Goal: Information Seeking & Learning: Check status

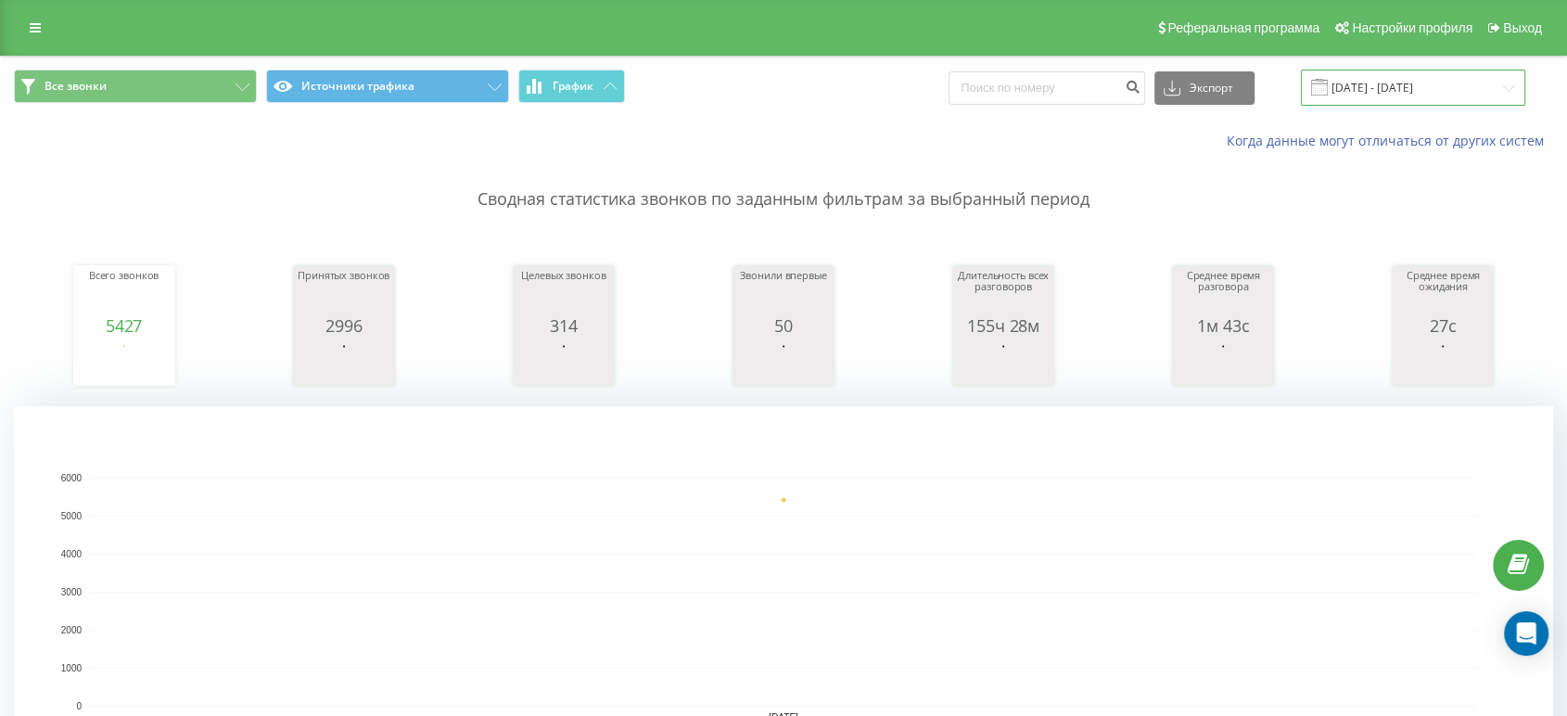
click at [1427, 86] on input "[DATE] - [DATE]" at bounding box center [1413, 88] width 224 height 36
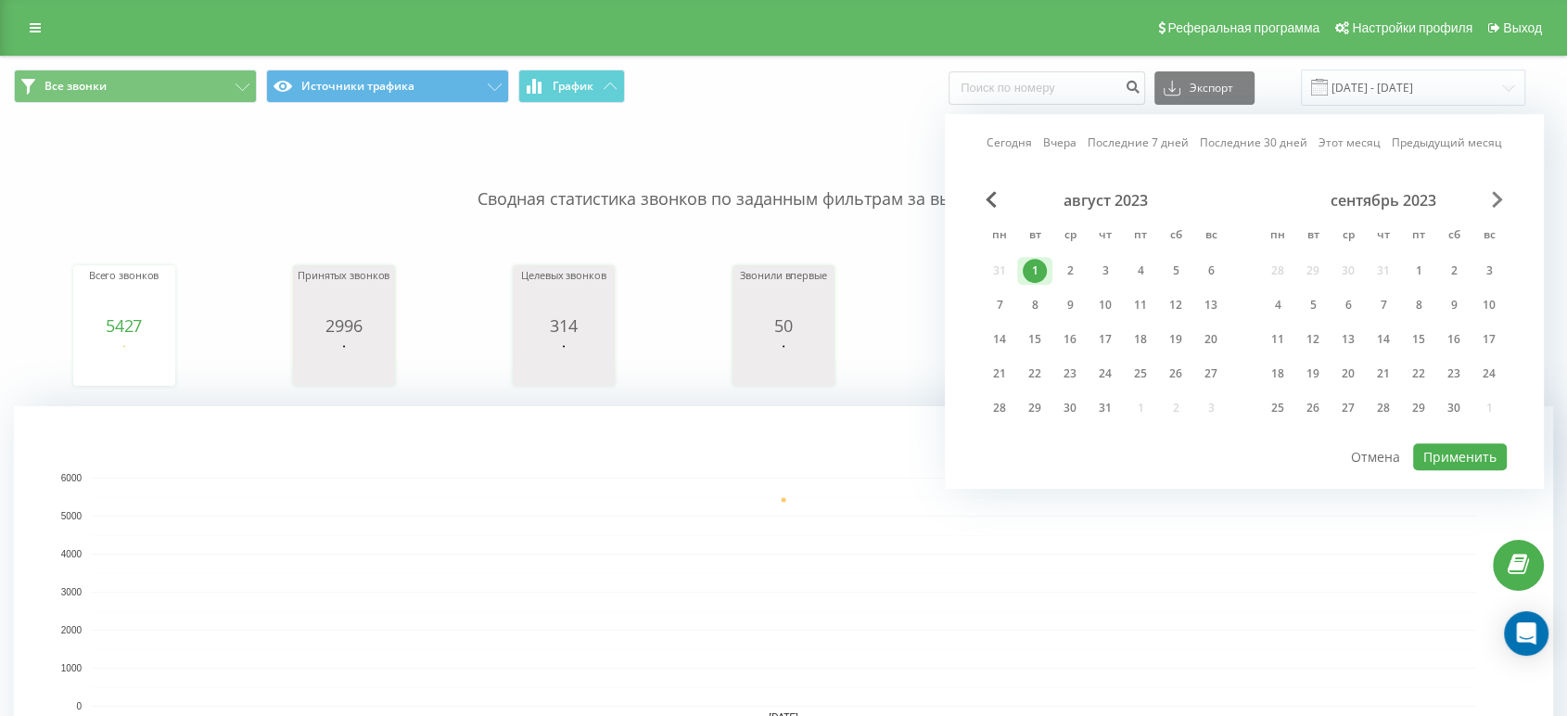
click at [1497, 200] on span "Next Month" at bounding box center [1497, 199] width 11 height 17
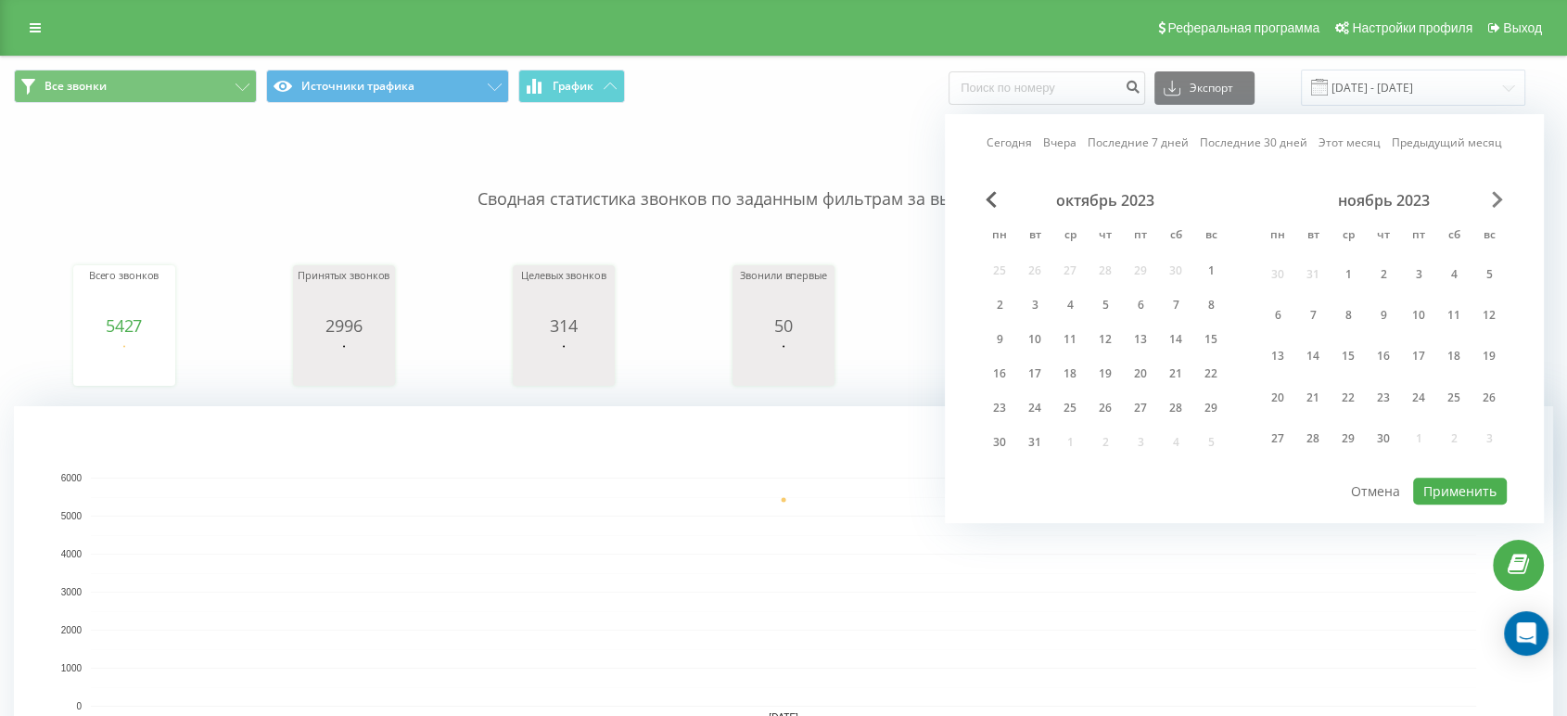
click at [1497, 200] on span "Next Month" at bounding box center [1497, 199] width 11 height 17
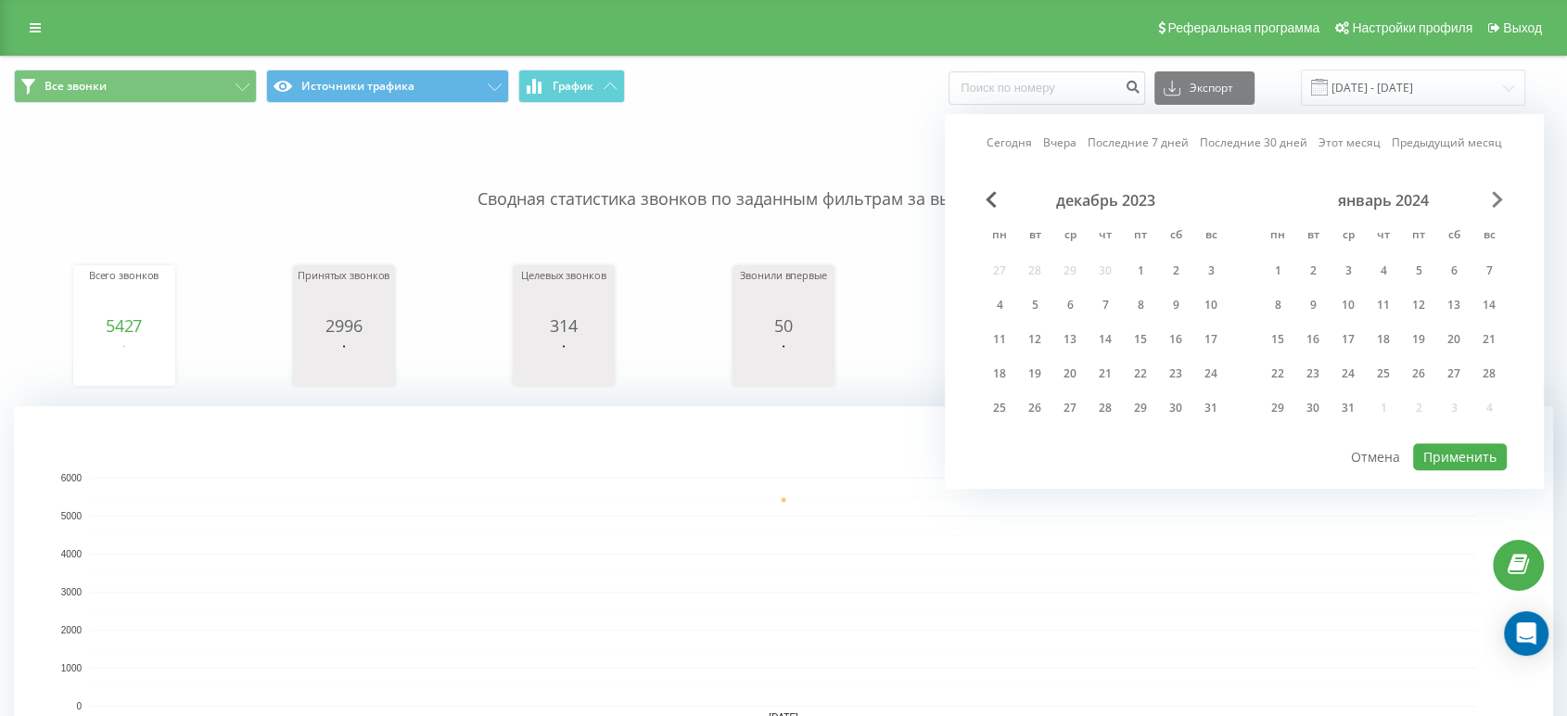
click at [1497, 200] on span "Next Month" at bounding box center [1497, 199] width 11 height 17
click at [1496, 200] on span "Next Month" at bounding box center [1497, 199] width 11 height 17
click at [1495, 200] on span "Next Month" at bounding box center [1497, 199] width 11 height 17
click at [1494, 200] on span "Next Month" at bounding box center [1497, 199] width 11 height 17
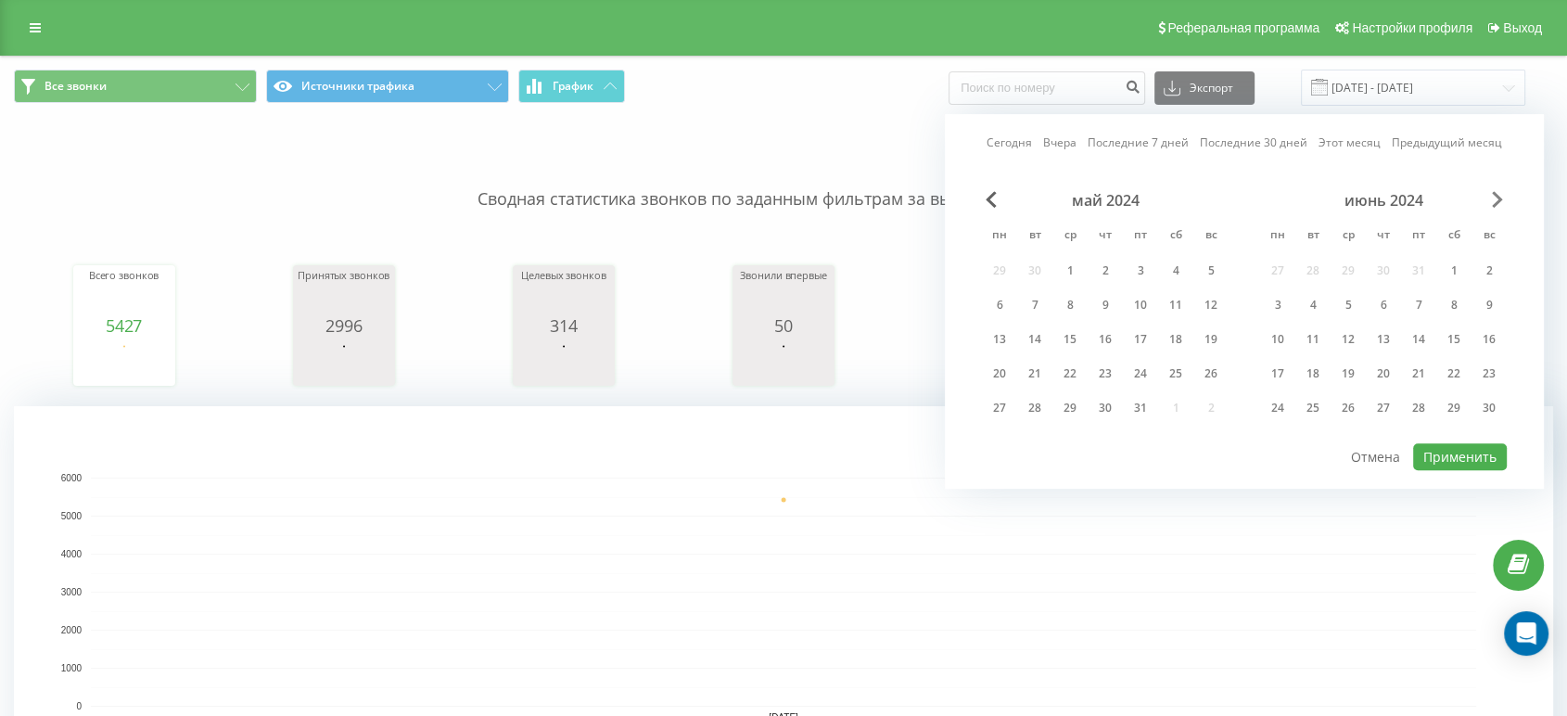
click at [1493, 200] on span "Next Month" at bounding box center [1497, 199] width 11 height 17
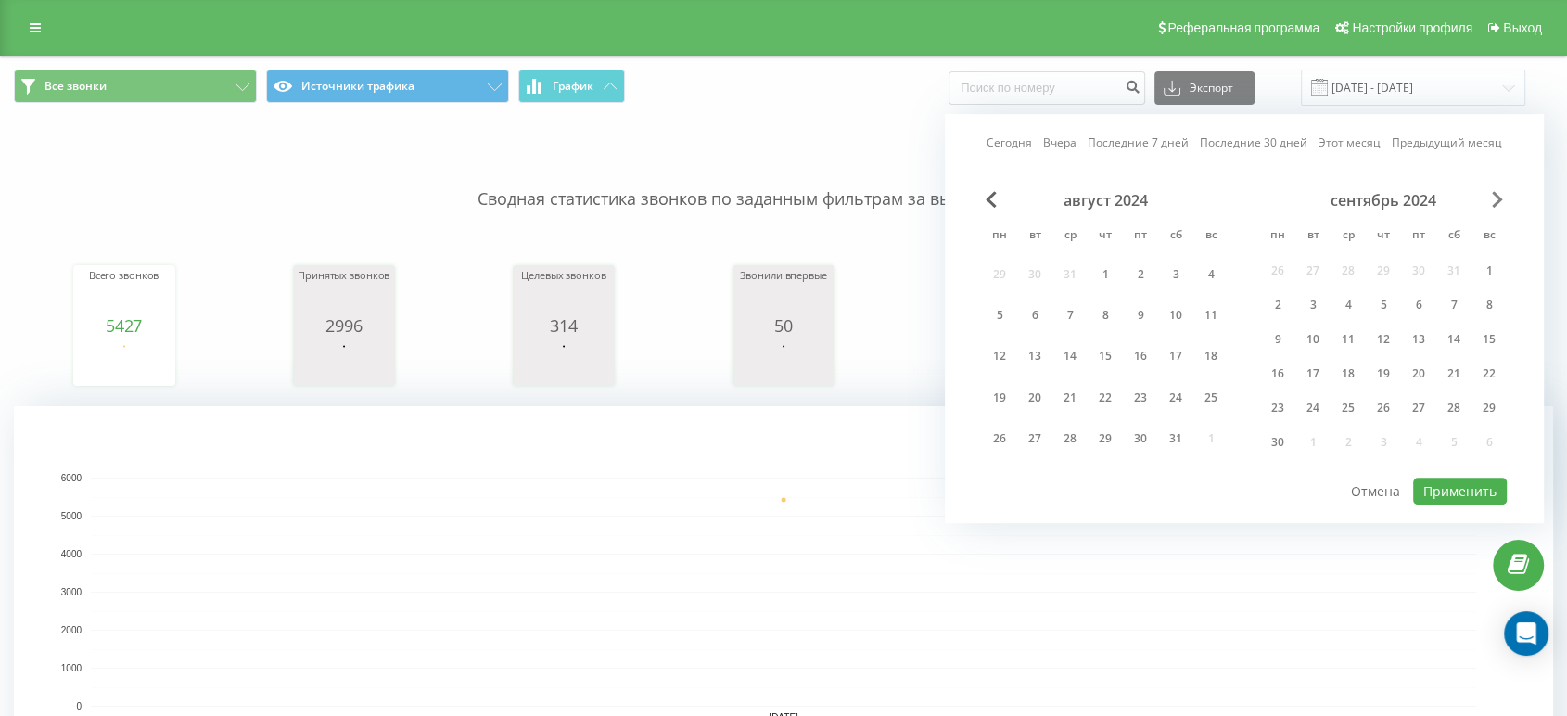
click at [1493, 200] on span "Next Month" at bounding box center [1497, 199] width 11 height 17
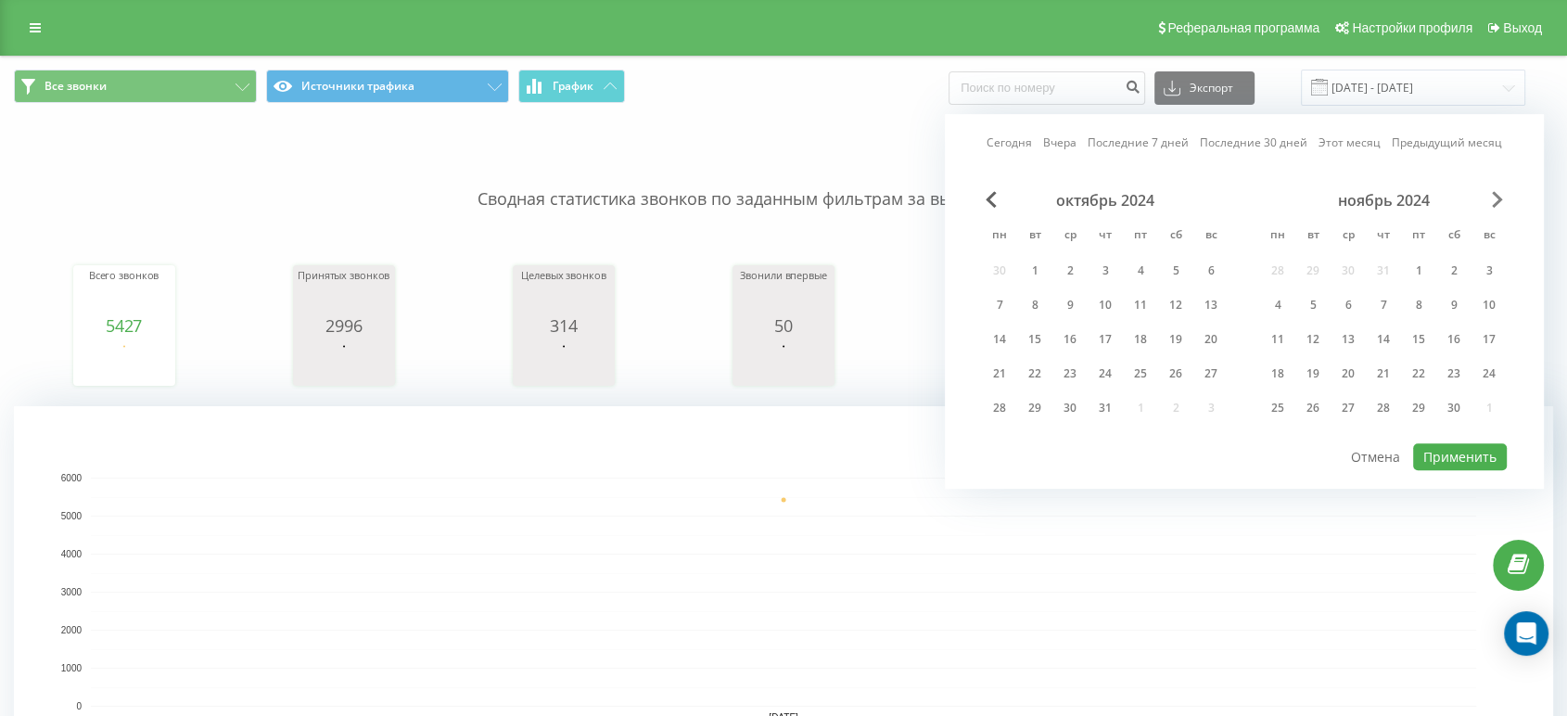
click at [1493, 201] on span "Next Month" at bounding box center [1497, 199] width 11 height 17
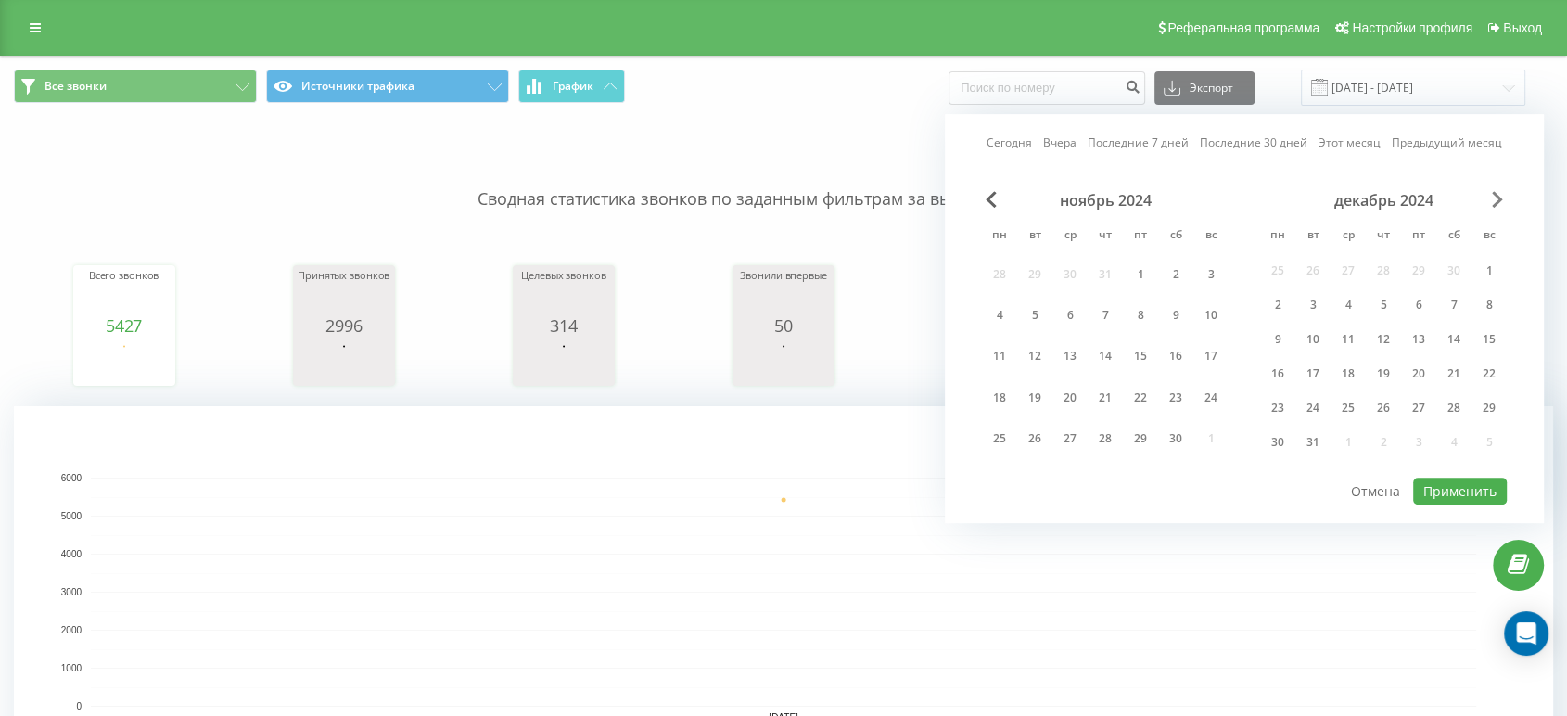
click at [1493, 201] on span "Next Month" at bounding box center [1497, 199] width 11 height 17
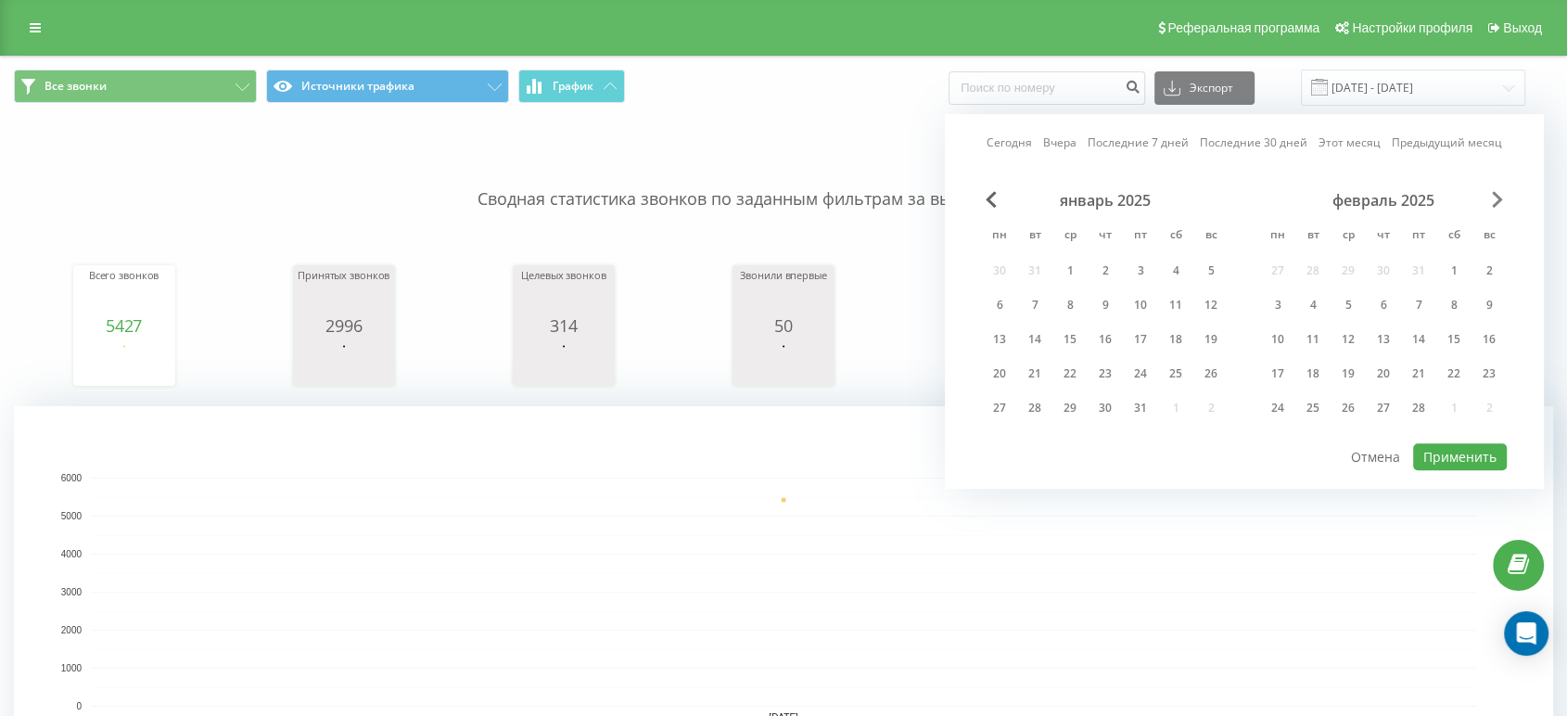
click at [1494, 202] on span "Next Month" at bounding box center [1497, 199] width 11 height 17
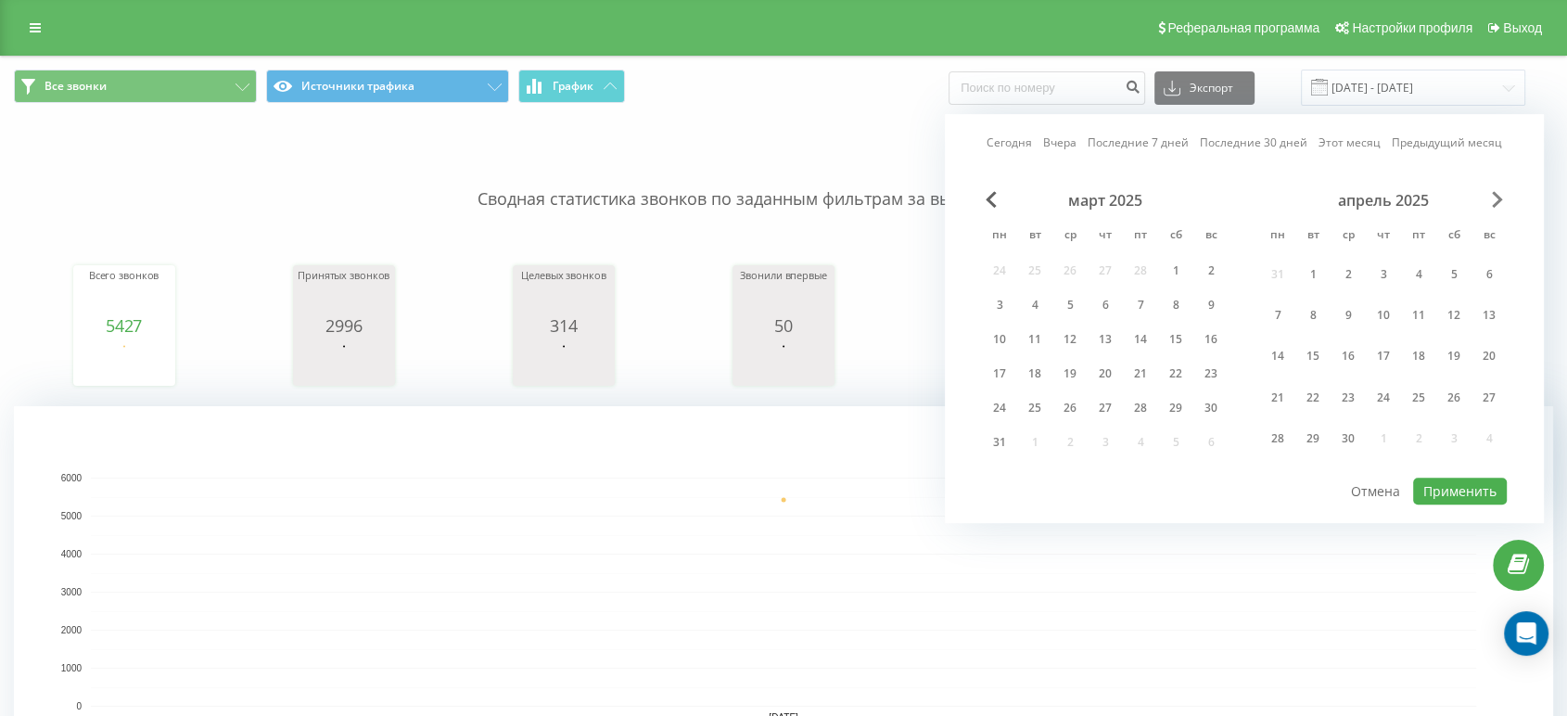
click at [1494, 202] on span "Next Month" at bounding box center [1497, 199] width 11 height 17
click at [1494, 201] on span "Next Month" at bounding box center [1497, 199] width 11 height 17
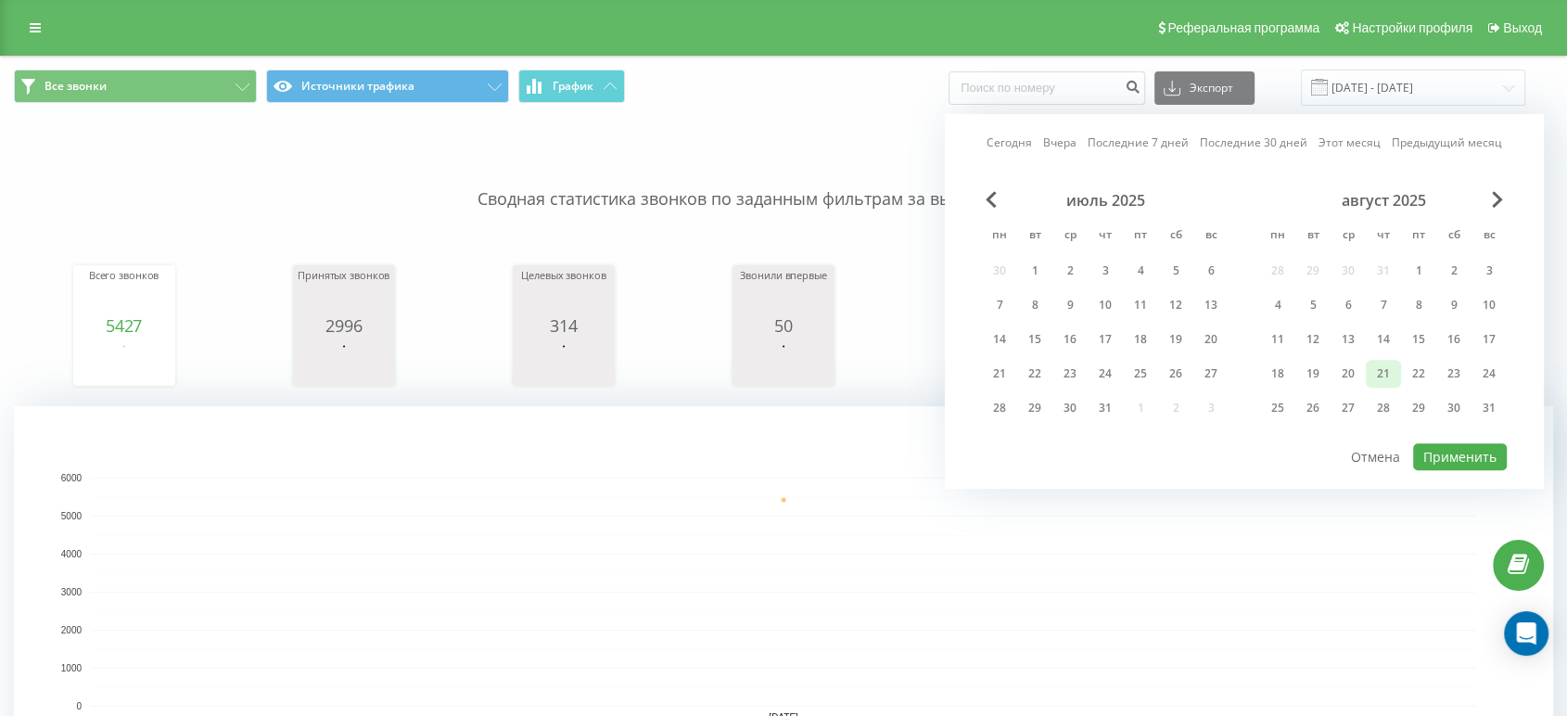
click at [1384, 369] on div "21" at bounding box center [1383, 374] width 24 height 24
click at [1451, 452] on button "Применить" at bounding box center [1460, 456] width 94 height 27
type input "[DATE] - [DATE]"
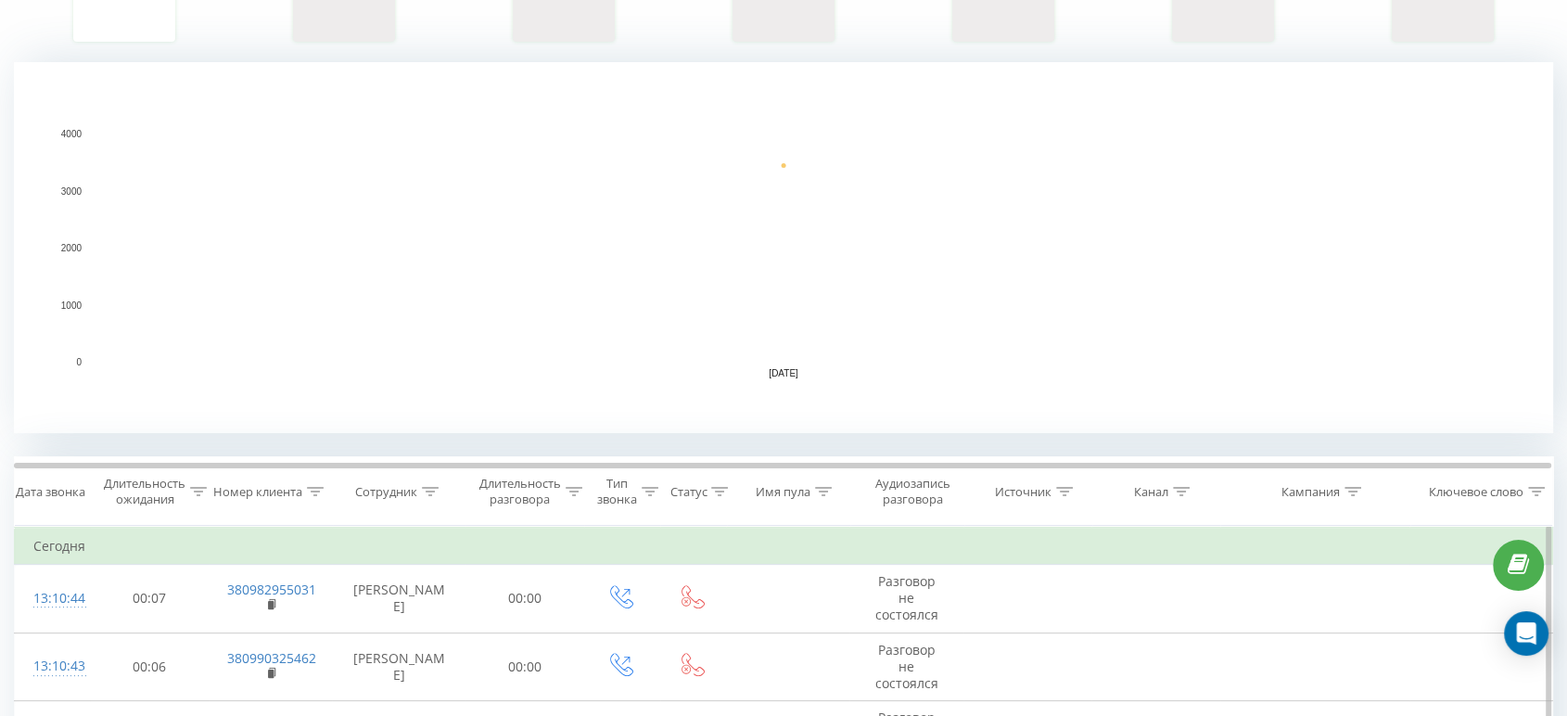
scroll to position [412, 0]
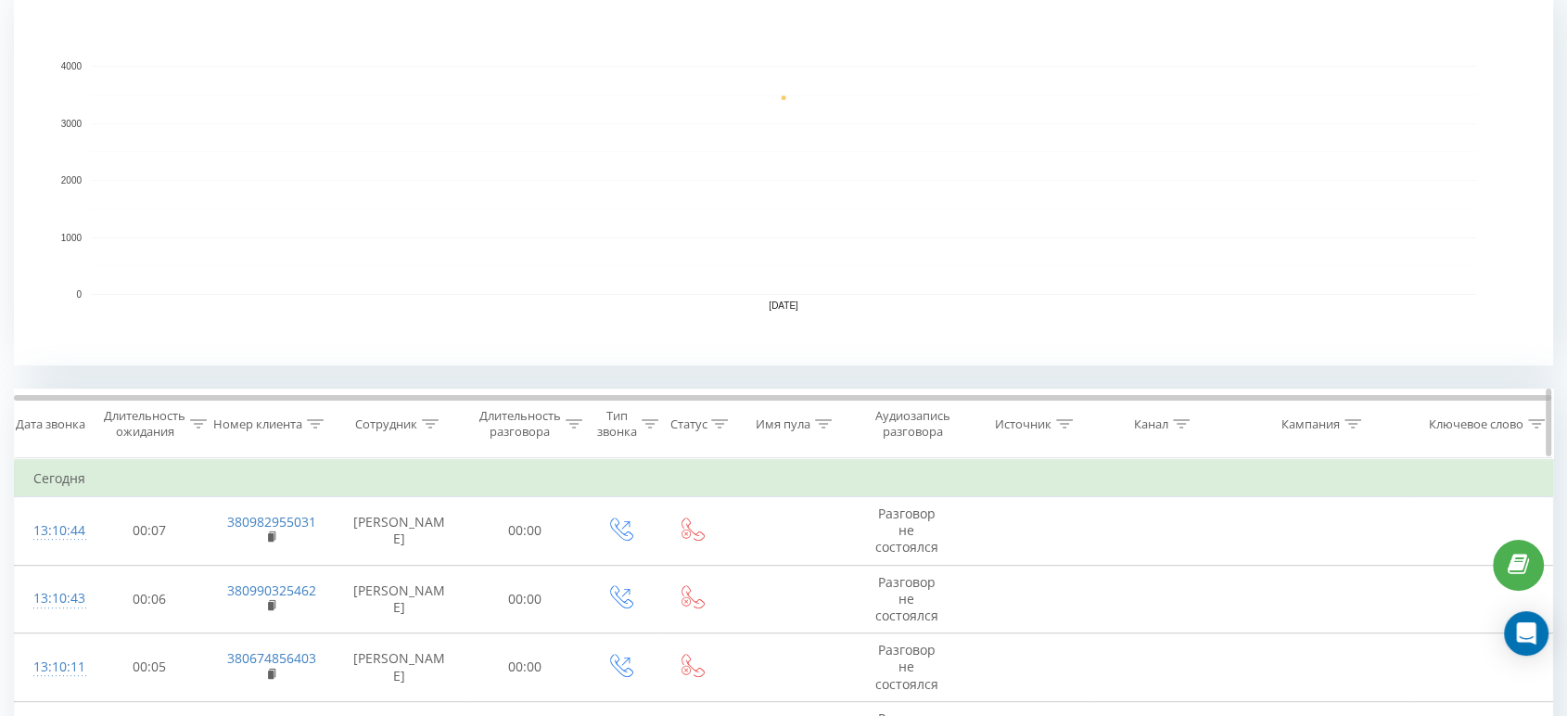
click at [439, 428] on div "Сотрудник" at bounding box center [399, 424] width 133 height 16
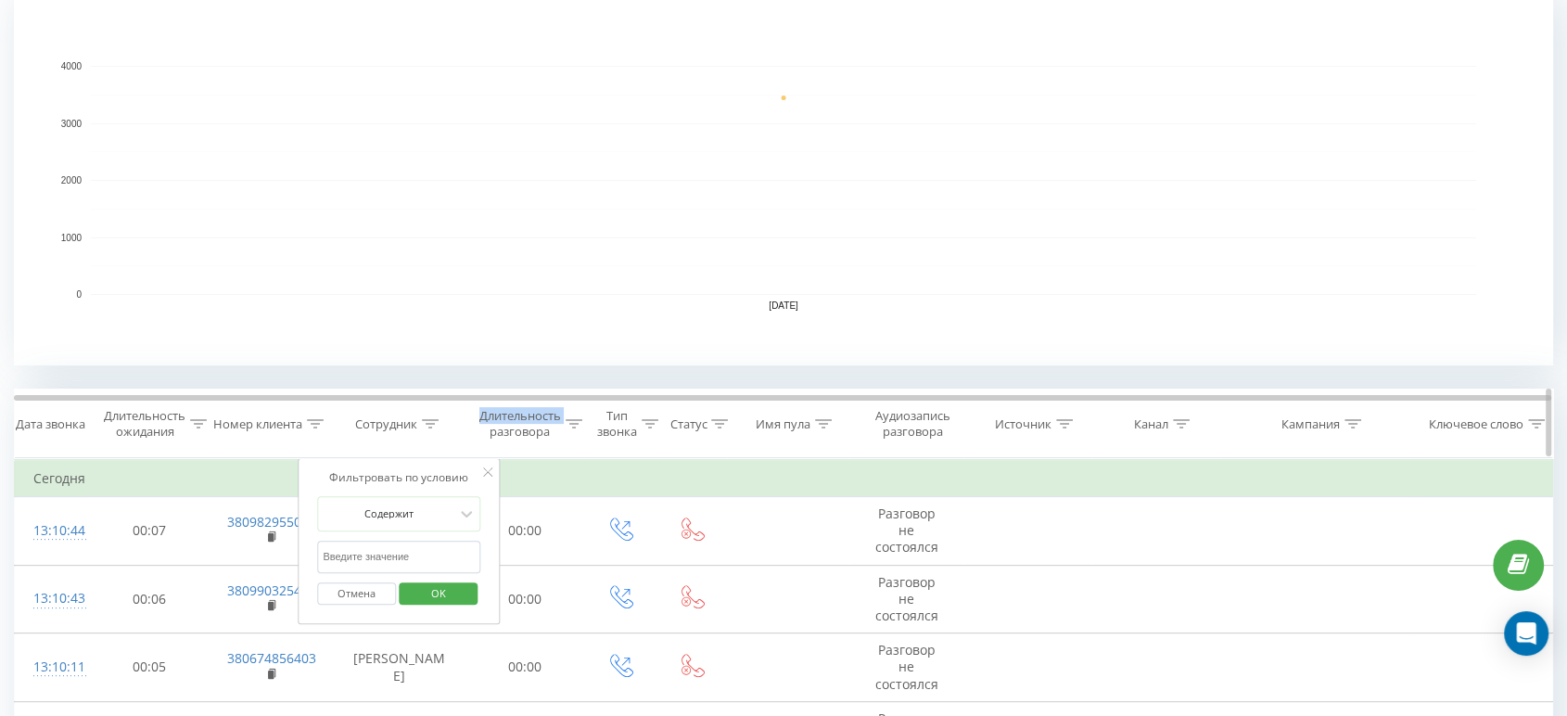
click at [438, 428] on div "Сотрудник" at bounding box center [399, 424] width 133 height 16
click at [438, 428] on div at bounding box center [430, 424] width 17 height 16
click at [386, 550] on input "text" at bounding box center [398, 556] width 163 height 32
type input "саїк"
click at [439, 598] on span "OK" at bounding box center [439, 593] width 52 height 29
